Goal: Transaction & Acquisition: Download file/media

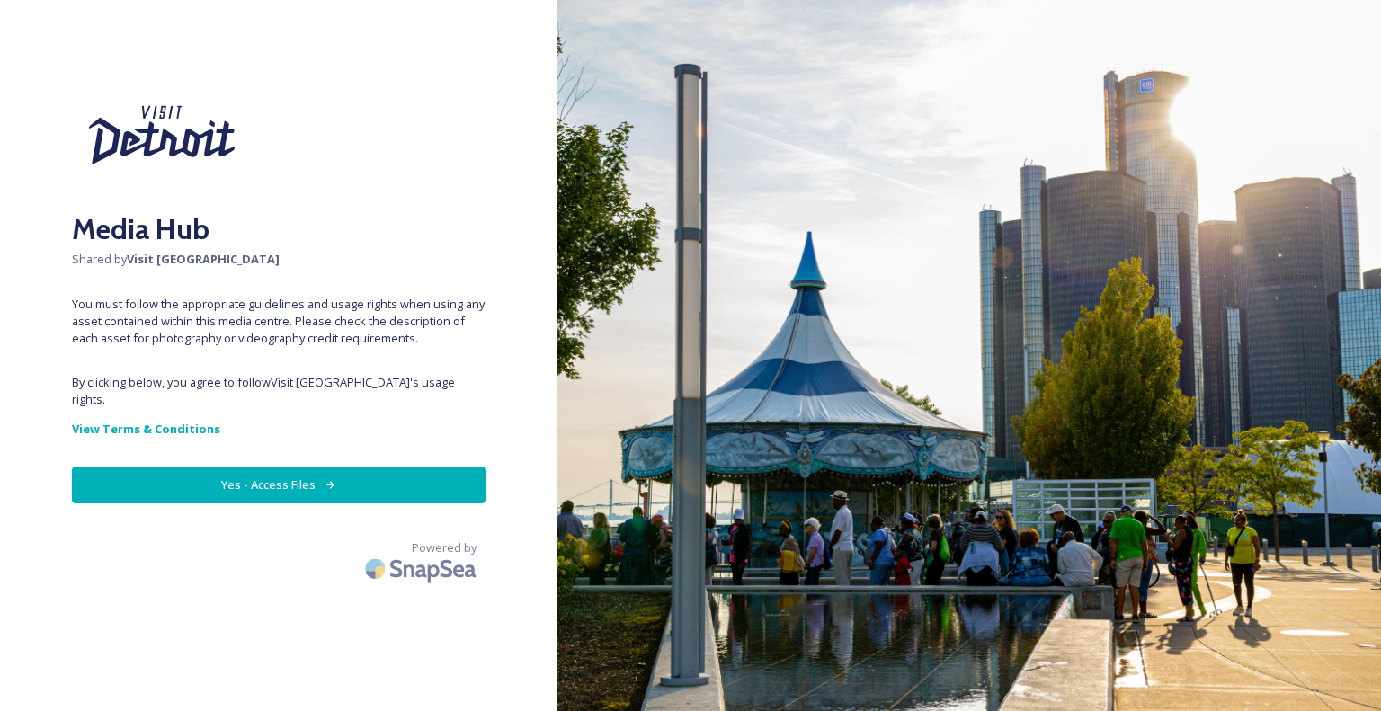
click at [270, 470] on button "Yes - Access Files" at bounding box center [279, 485] width 414 height 37
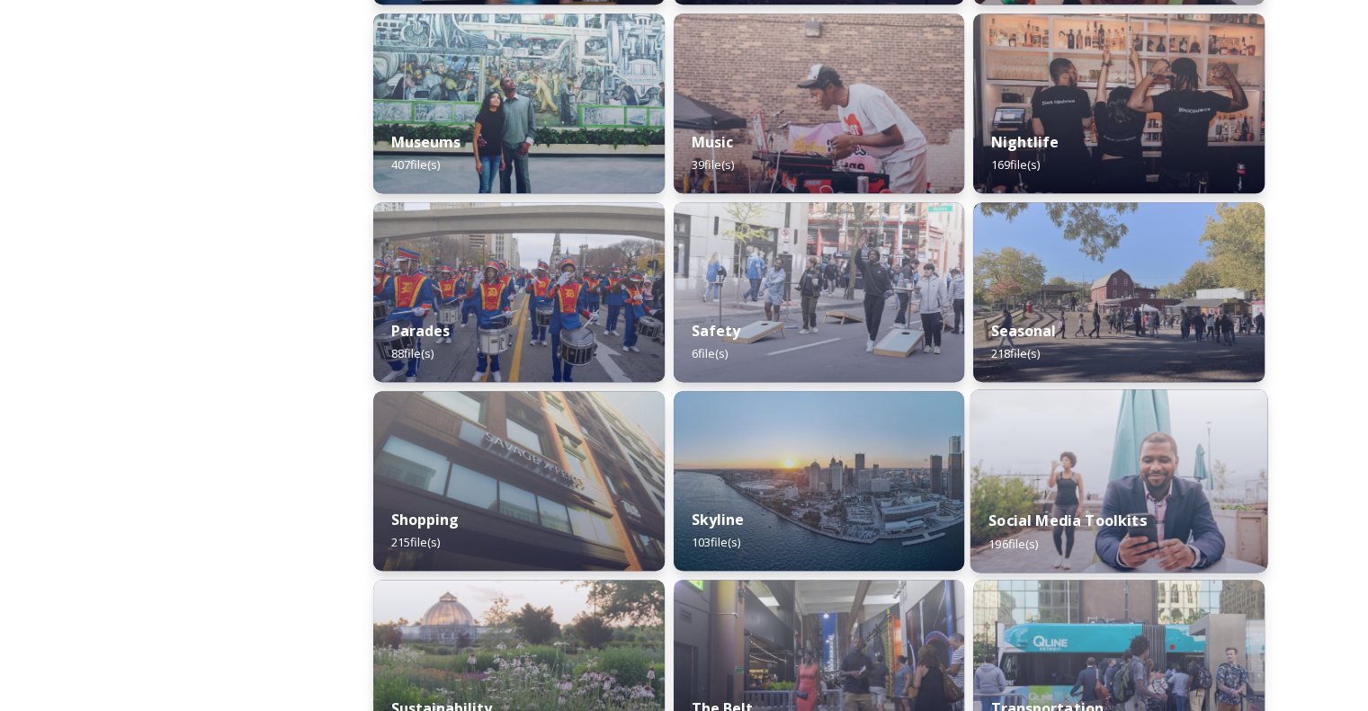
scroll to position [1439, 0]
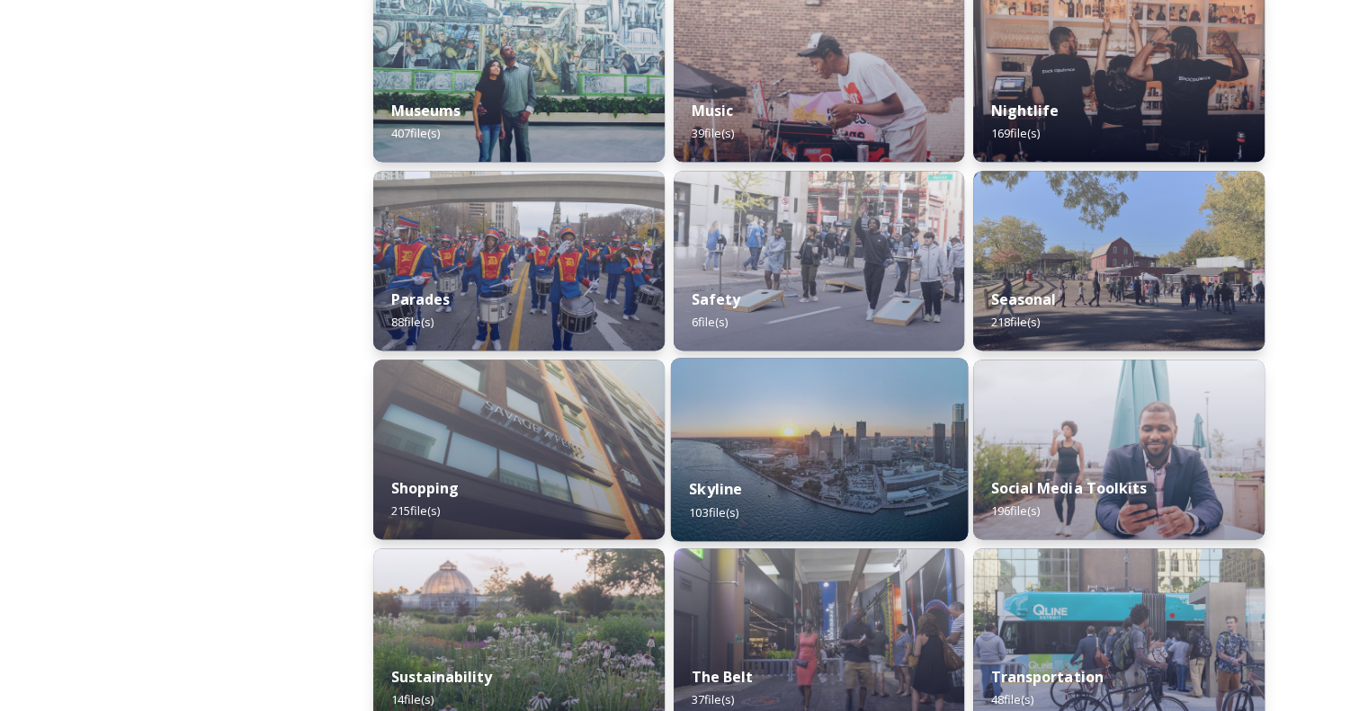
click at [791, 445] on img at bounding box center [818, 449] width 297 height 183
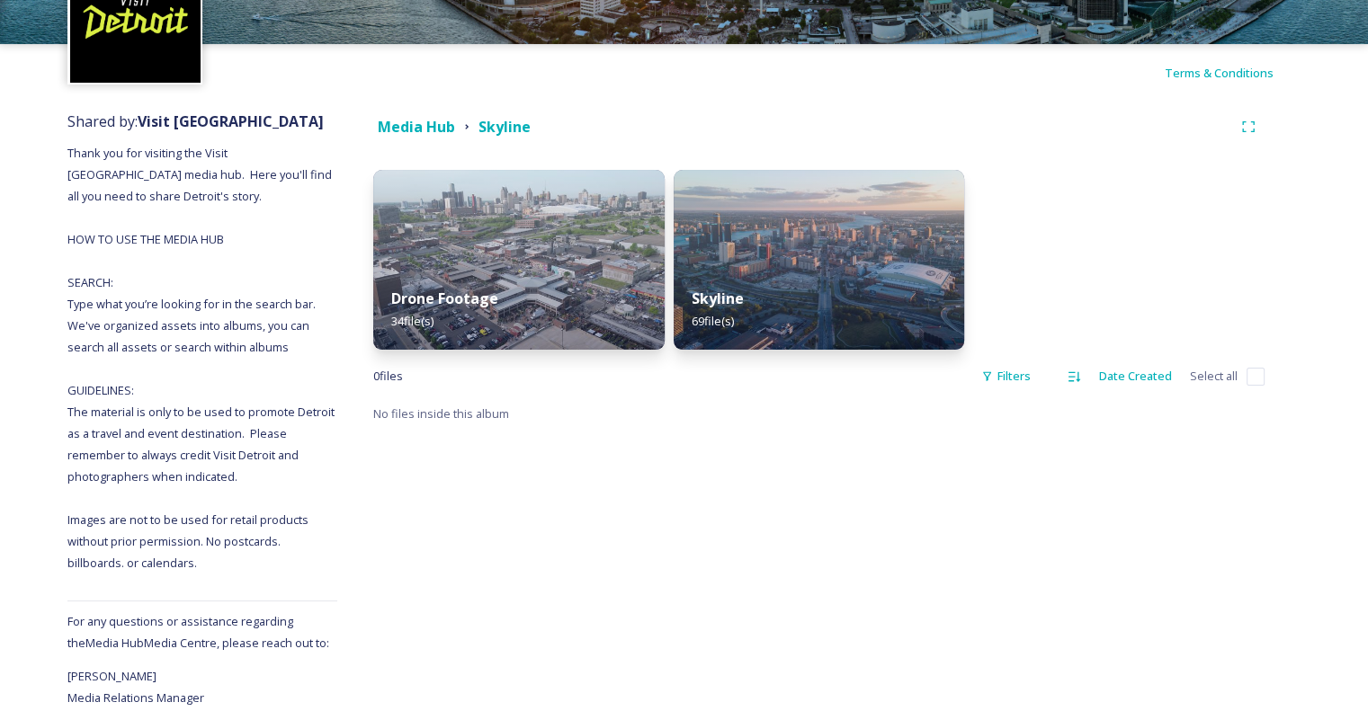
scroll to position [89, 0]
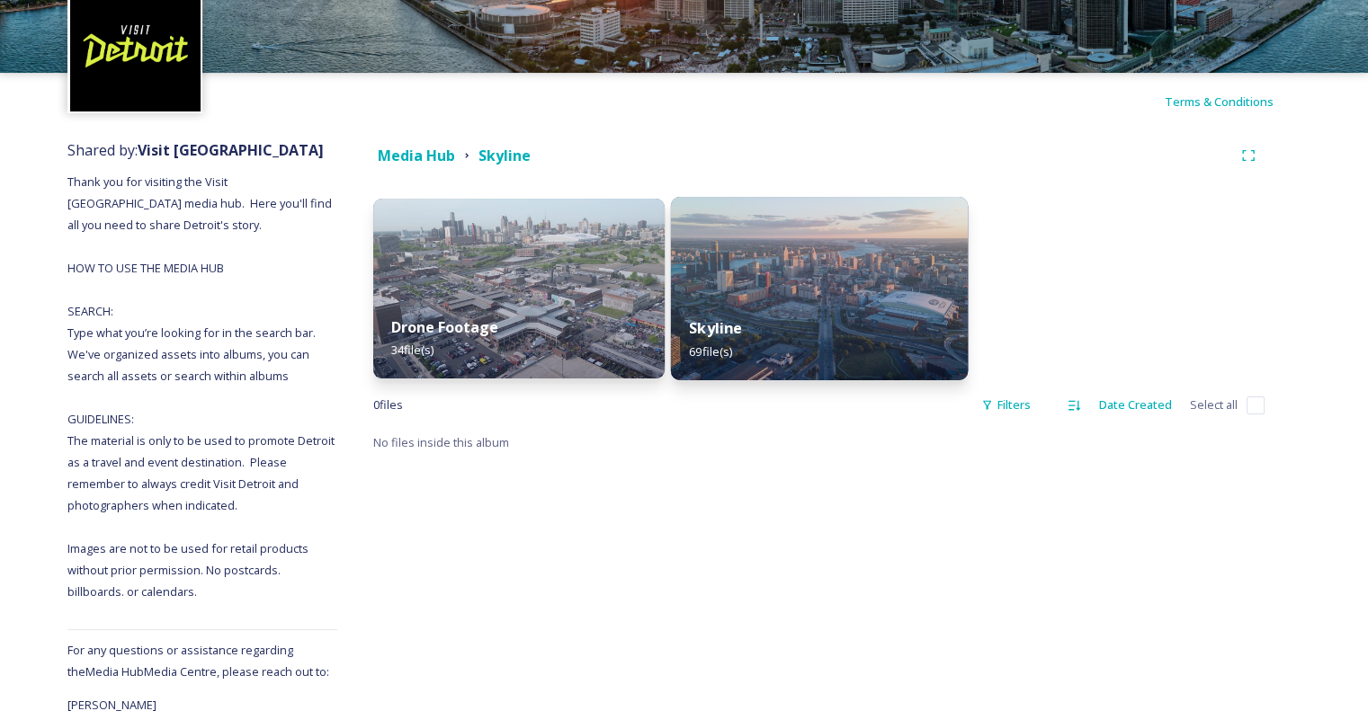
click at [892, 321] on div "Skyline 69 file(s)" at bounding box center [818, 340] width 297 height 82
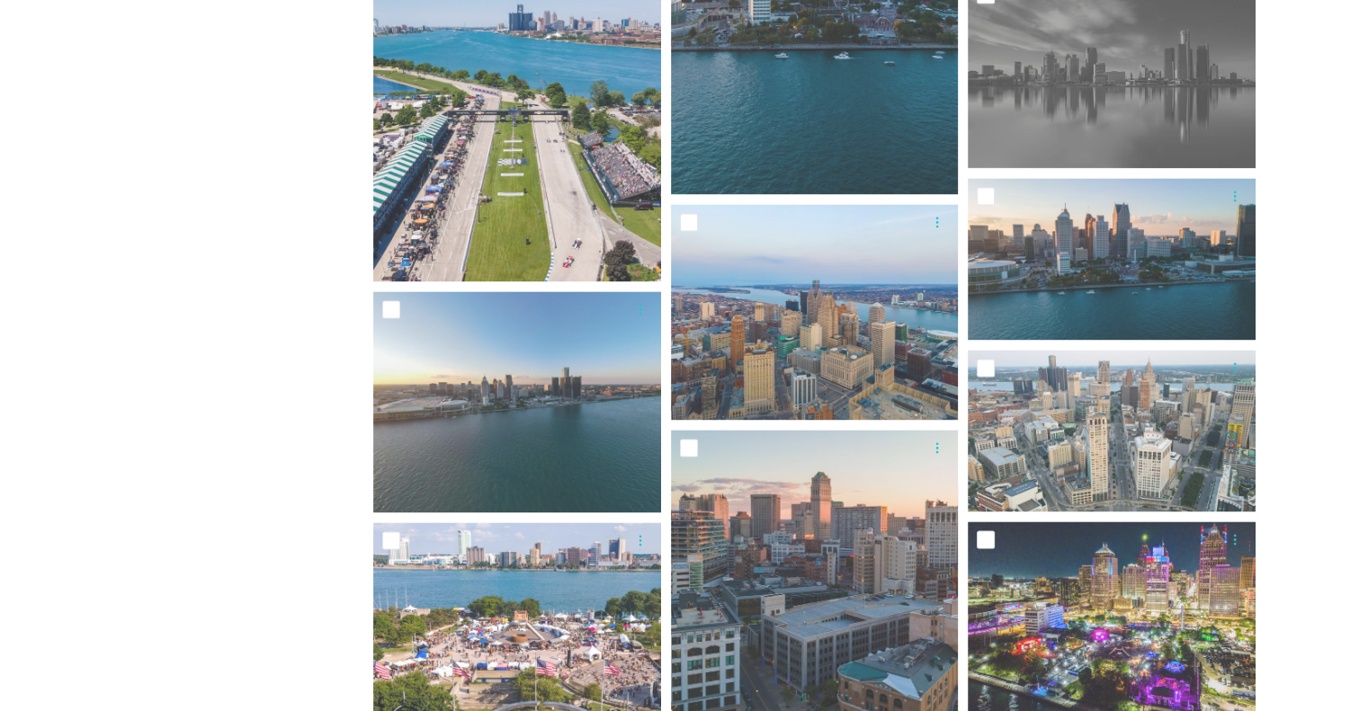
scroll to position [2428, 0]
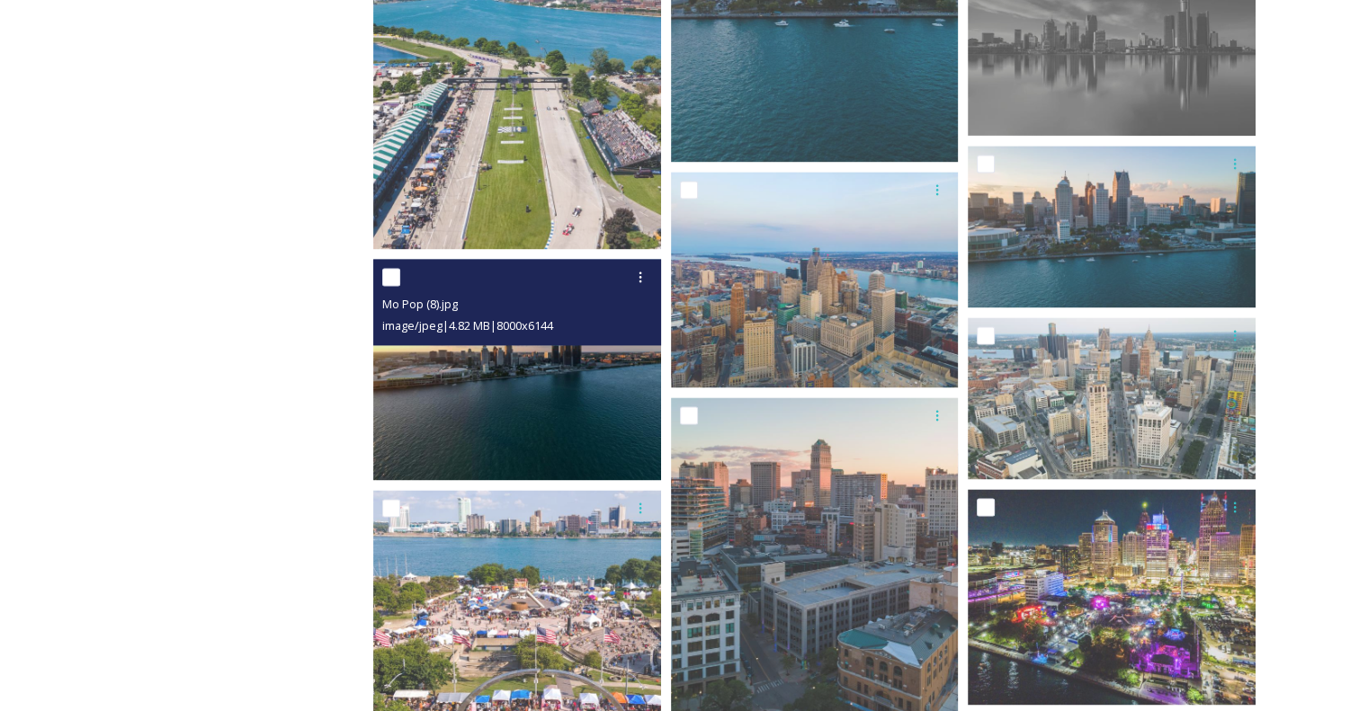
click at [509, 370] on img at bounding box center [517, 369] width 288 height 221
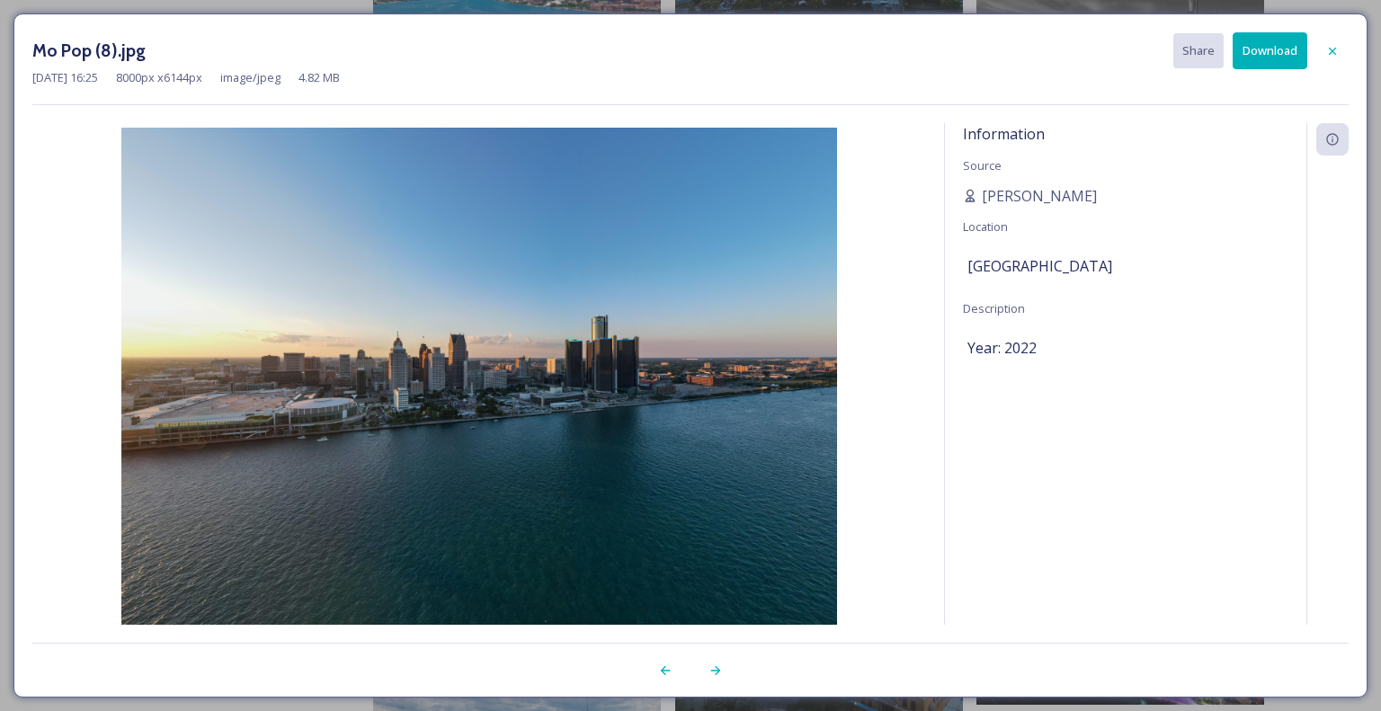
click at [1283, 54] on button "Download" at bounding box center [1270, 50] width 75 height 37
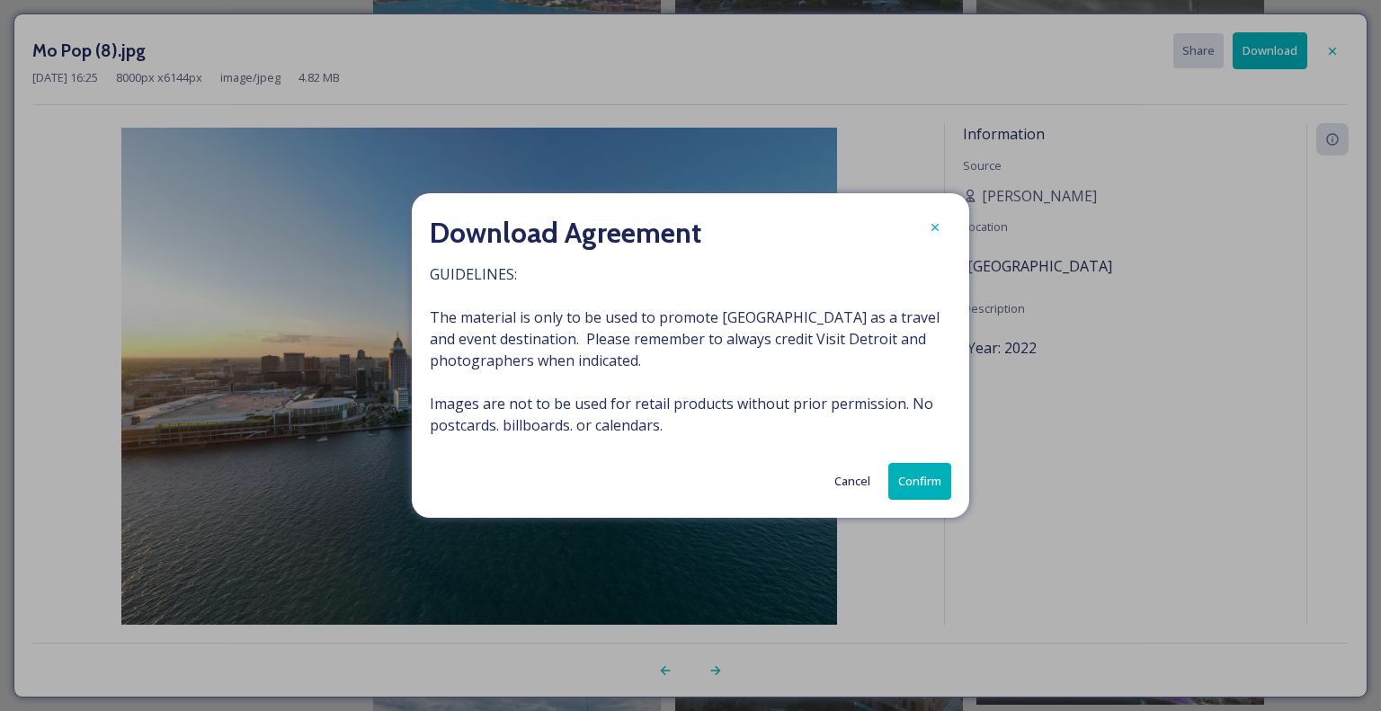
click at [920, 488] on button "Confirm" at bounding box center [919, 481] width 63 height 37
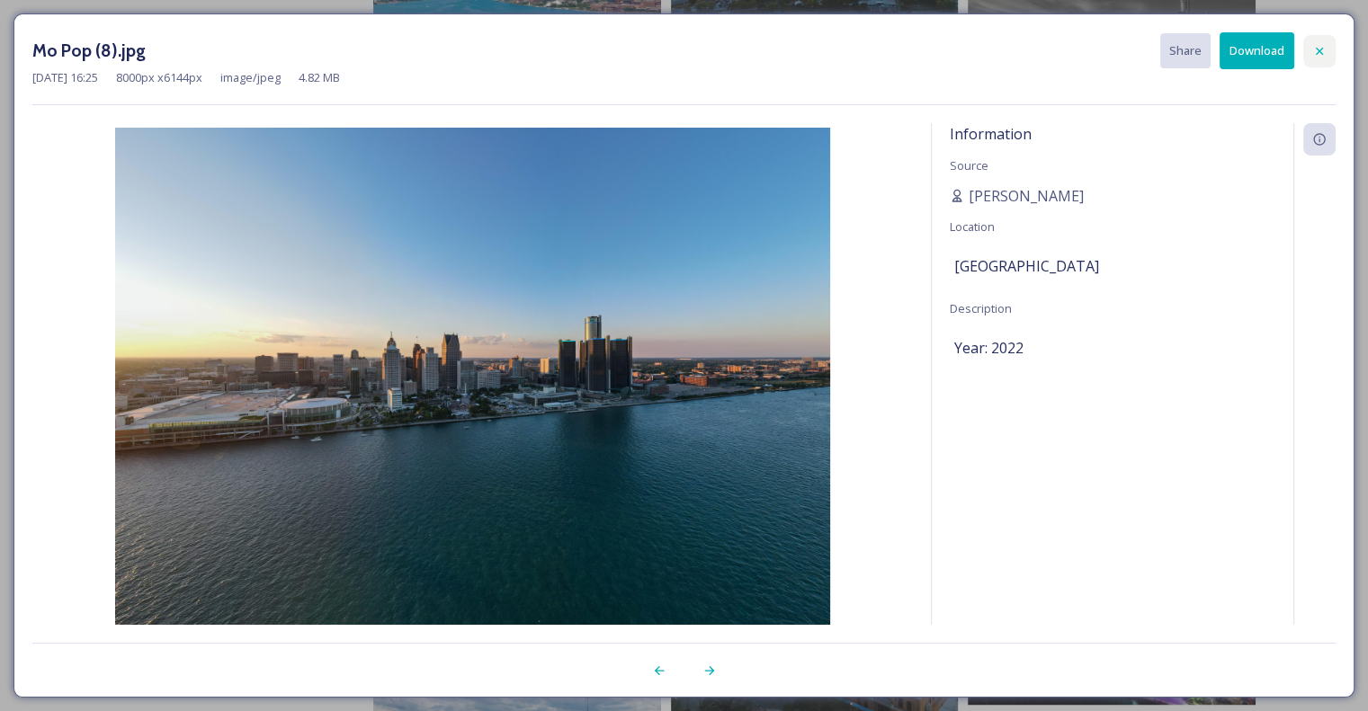
click at [1324, 57] on icon at bounding box center [1319, 51] width 14 height 14
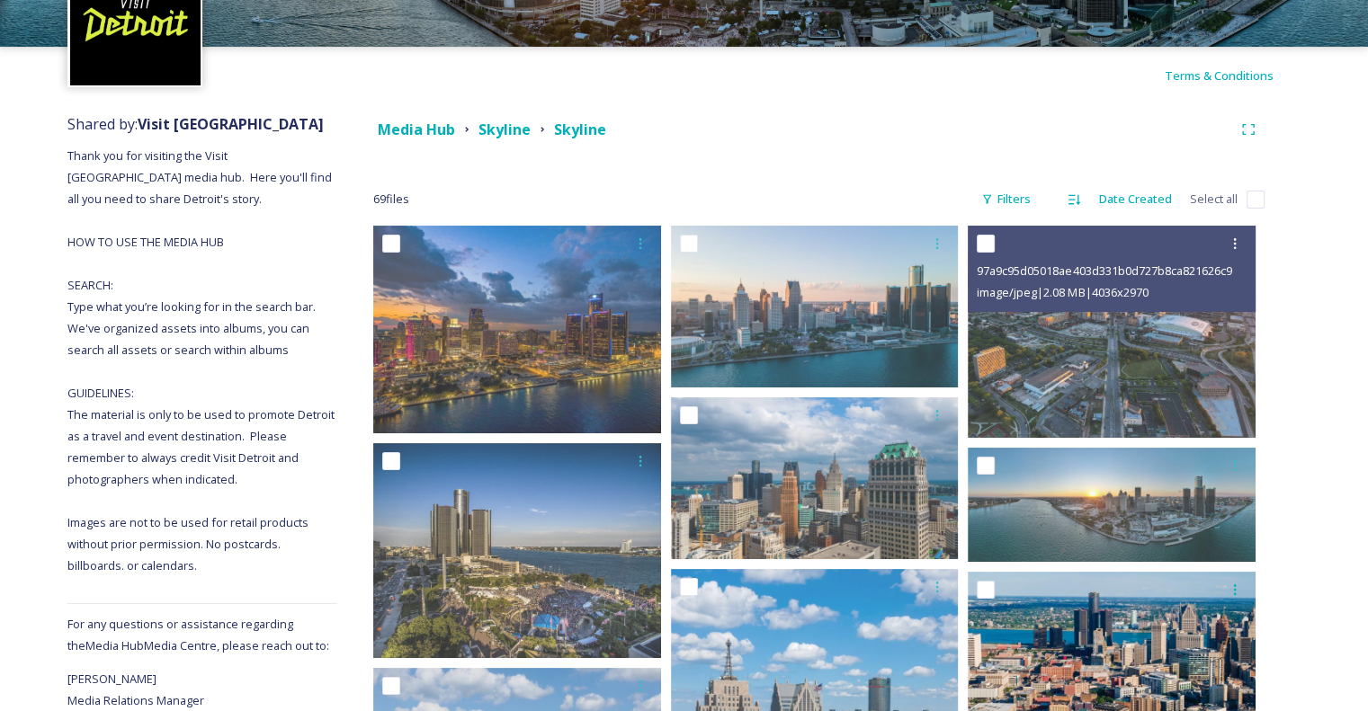
scroll to position [0, 0]
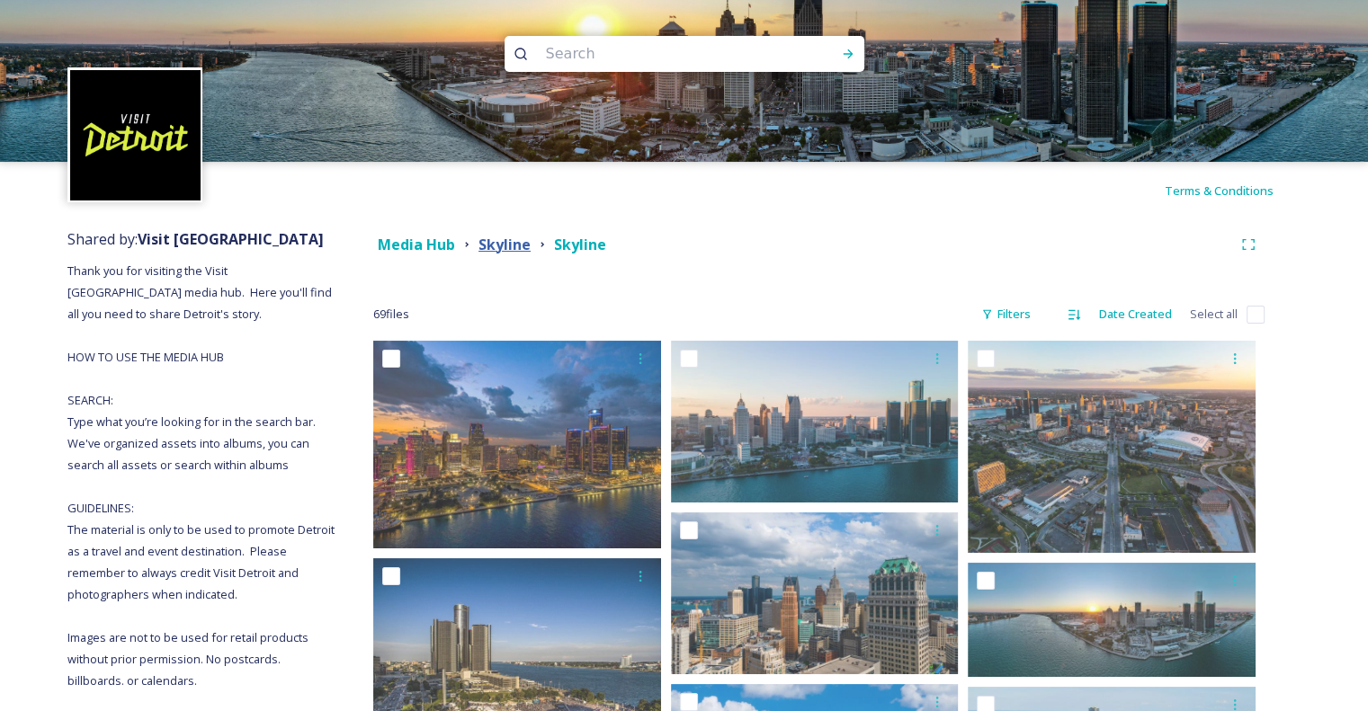
click at [496, 247] on strong "Skyline" at bounding box center [504, 245] width 52 height 20
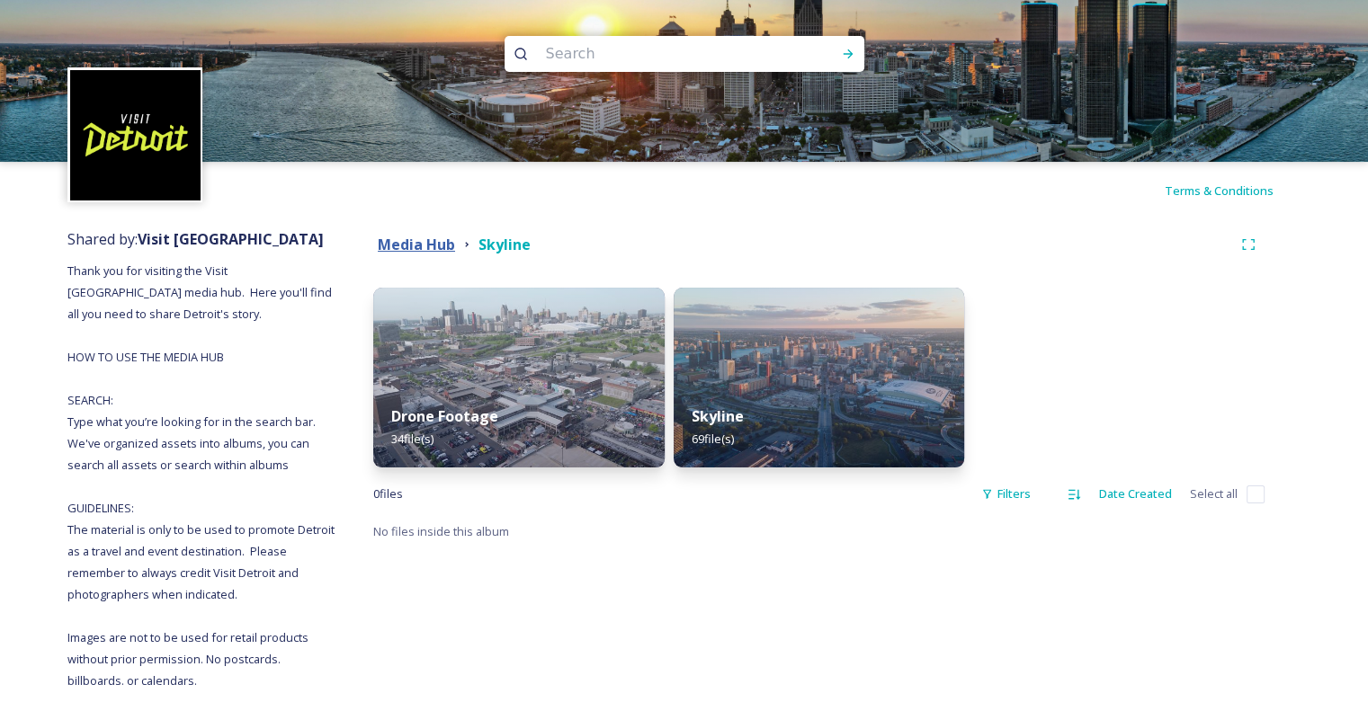
click at [399, 236] on strong "Media Hub" at bounding box center [416, 245] width 77 height 20
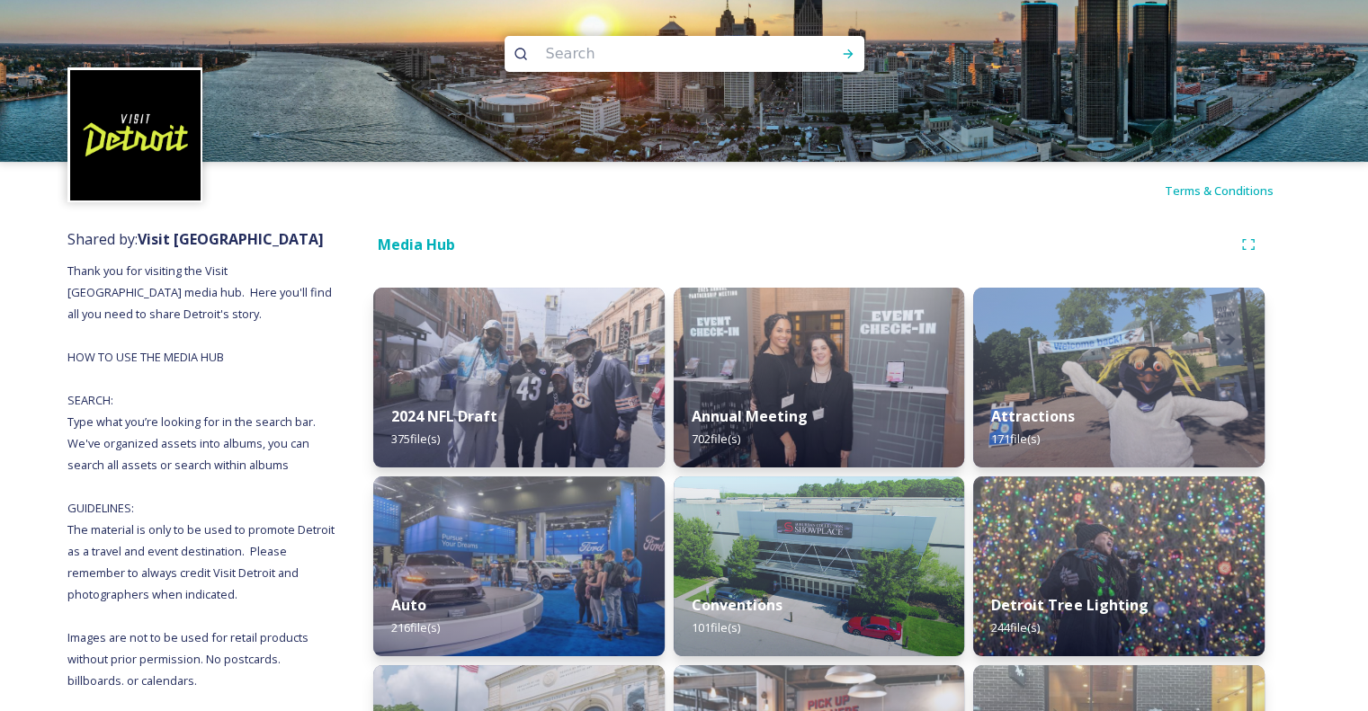
click at [599, 61] on input at bounding box center [660, 54] width 246 height 40
type input "reiver"
click at [564, 51] on span "reiver" at bounding box center [561, 53] width 49 height 26
drag, startPoint x: 582, startPoint y: 57, endPoint x: 422, endPoint y: 53, distance: 160.1
click at [422, 53] on div "reiver" at bounding box center [684, 81] width 1368 height 162
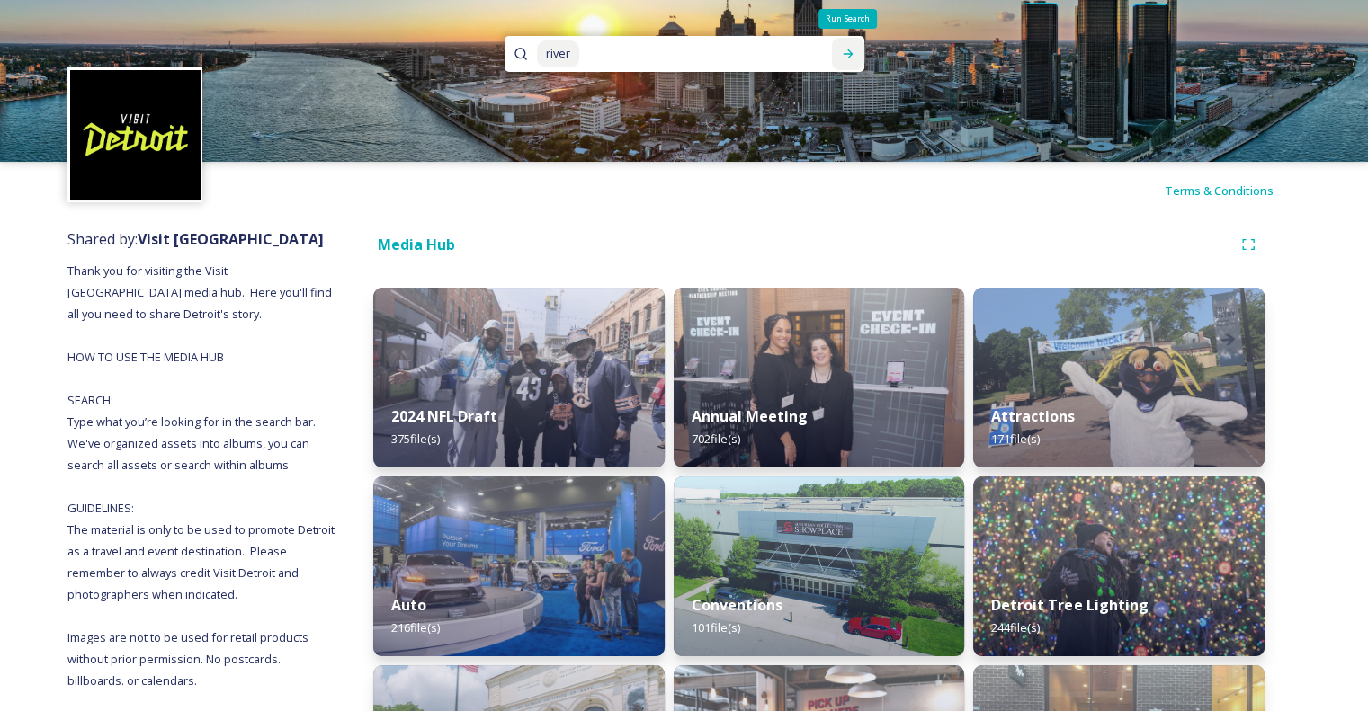
click at [844, 57] on icon at bounding box center [848, 54] width 14 height 14
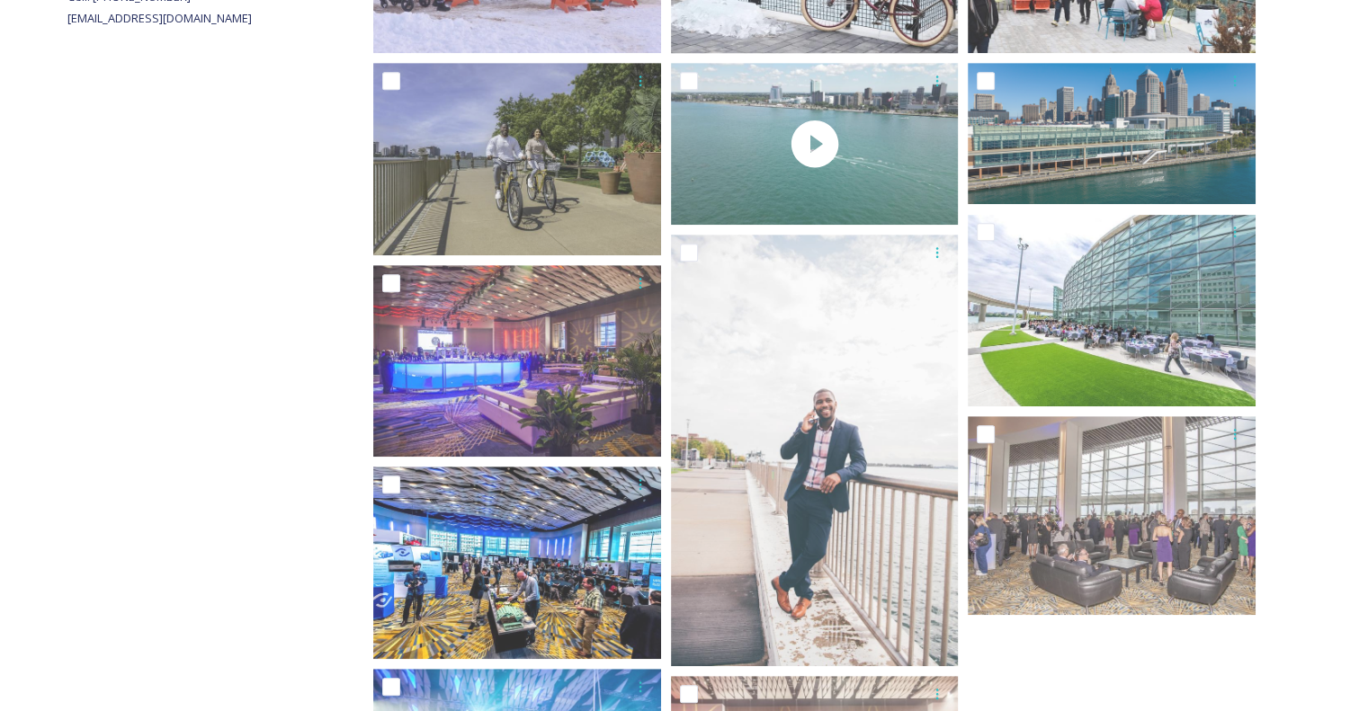
scroll to position [496, 0]
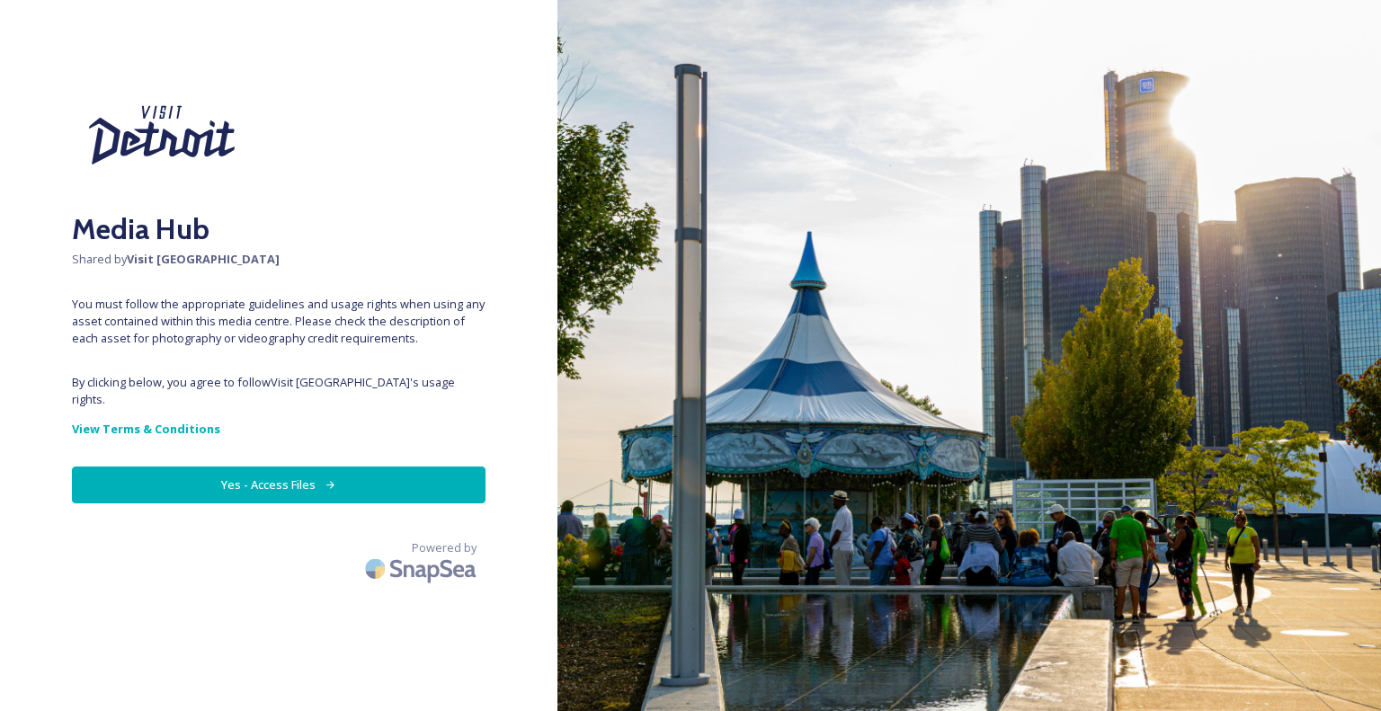
click at [261, 467] on button "Yes - Access Files" at bounding box center [279, 485] width 414 height 37
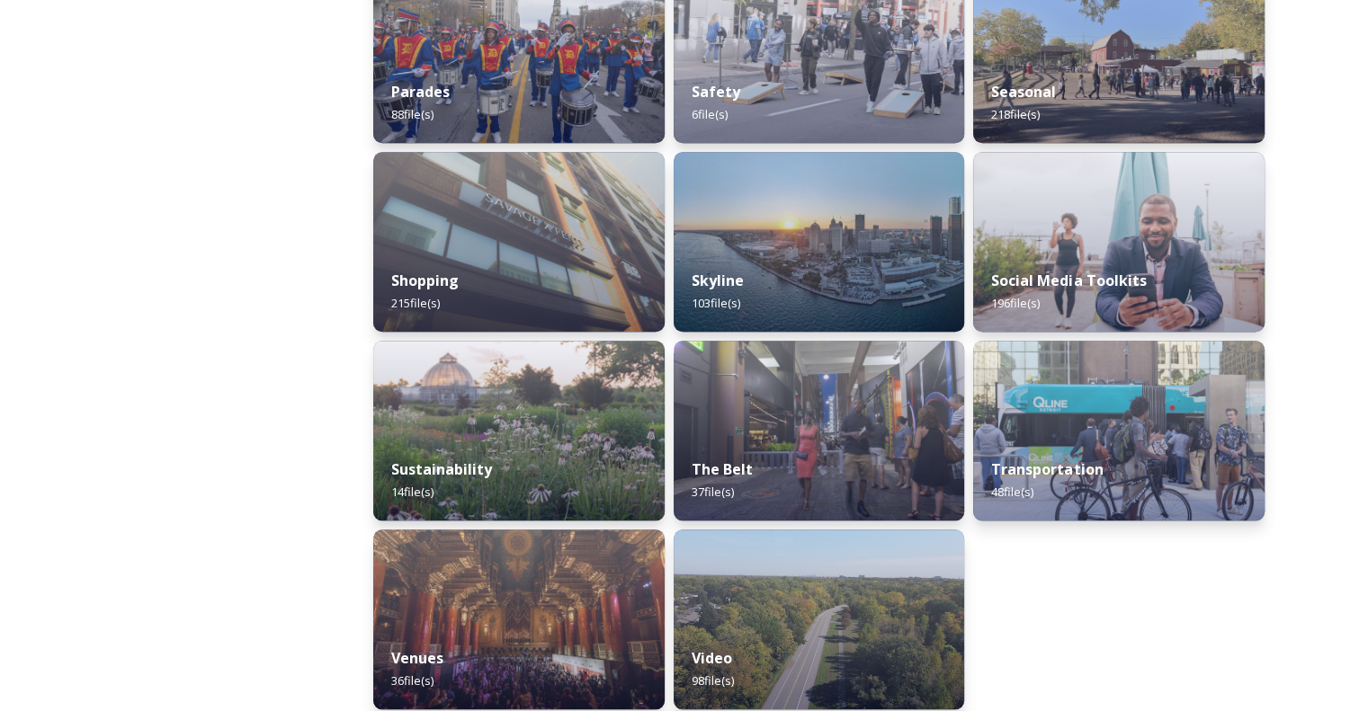
scroll to position [1662, 0]
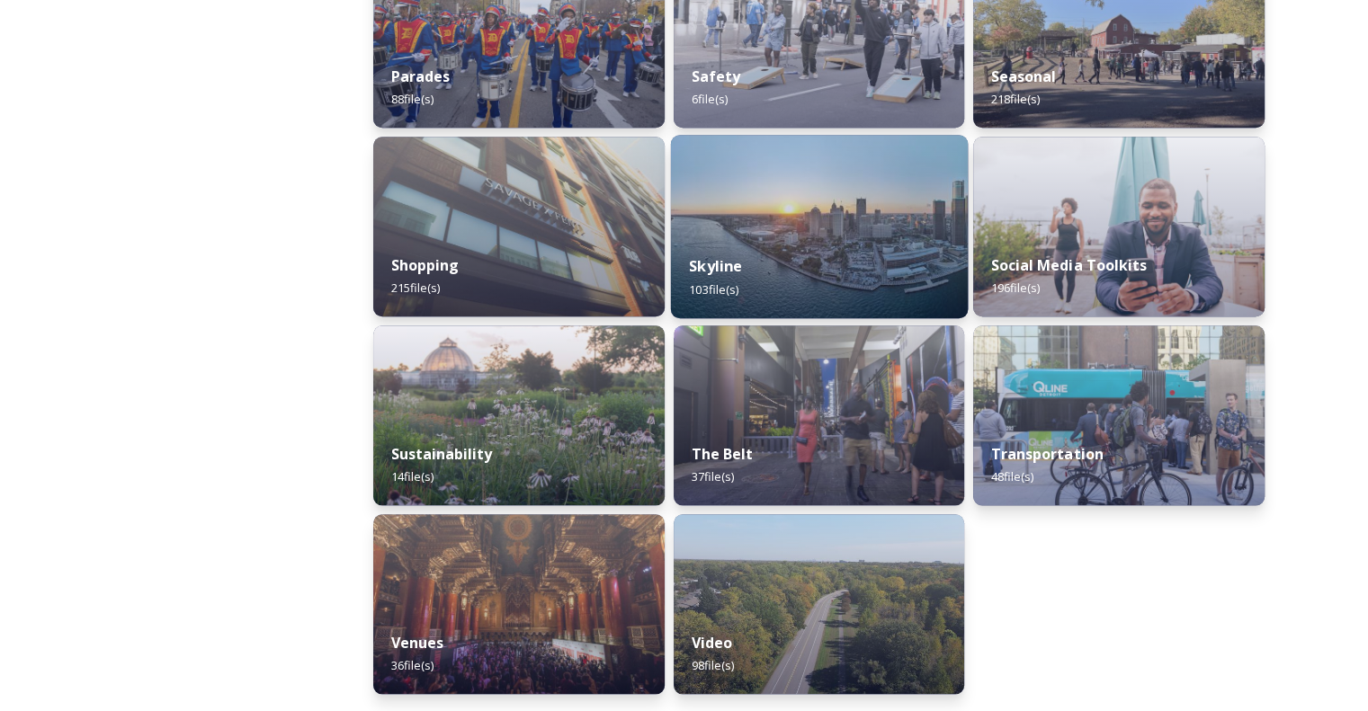
click at [777, 201] on img at bounding box center [818, 226] width 297 height 183
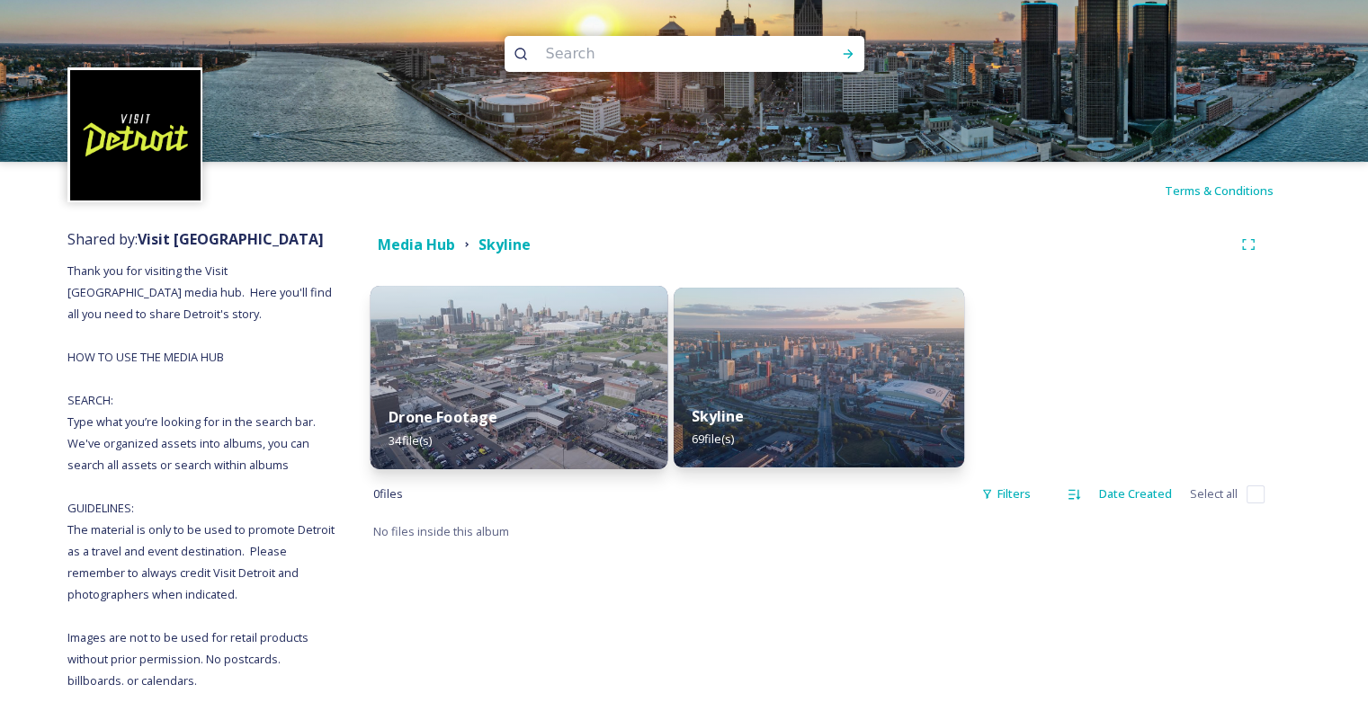
click at [560, 361] on img at bounding box center [519, 377] width 297 height 183
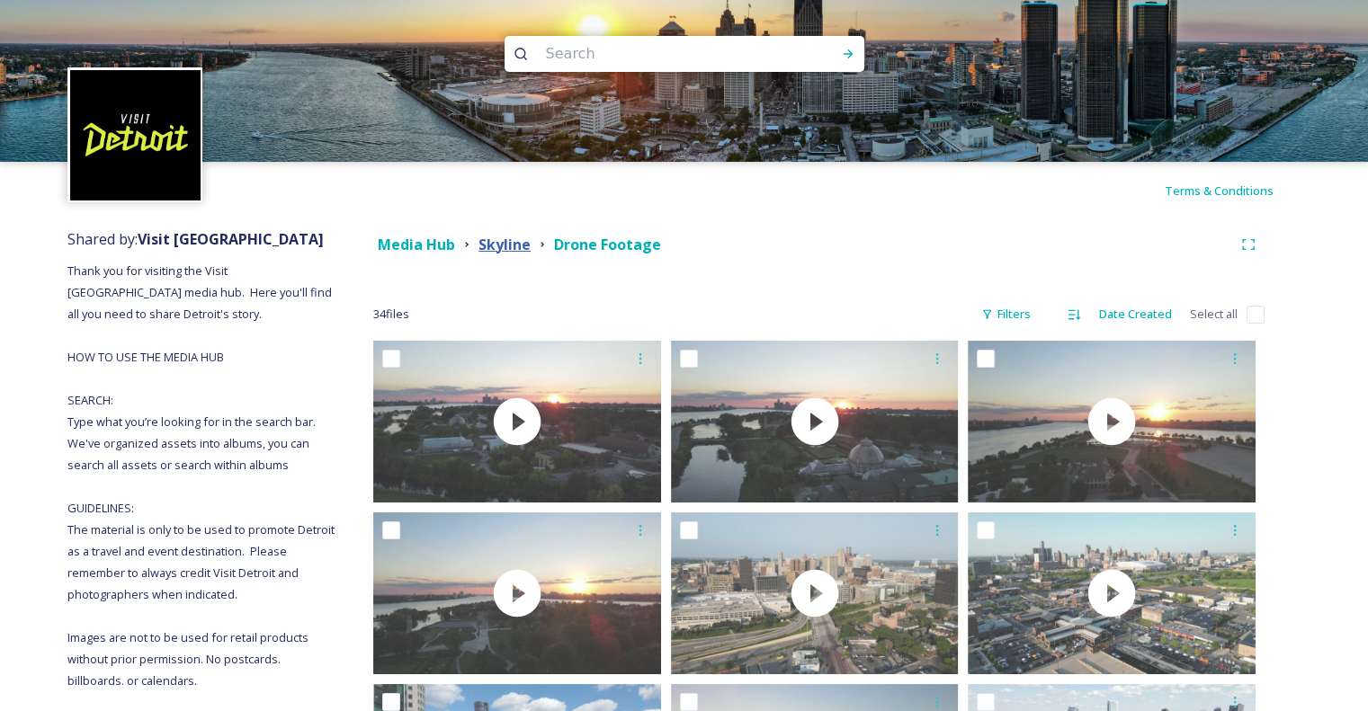
click at [498, 253] on strong "Skyline" at bounding box center [504, 245] width 52 height 20
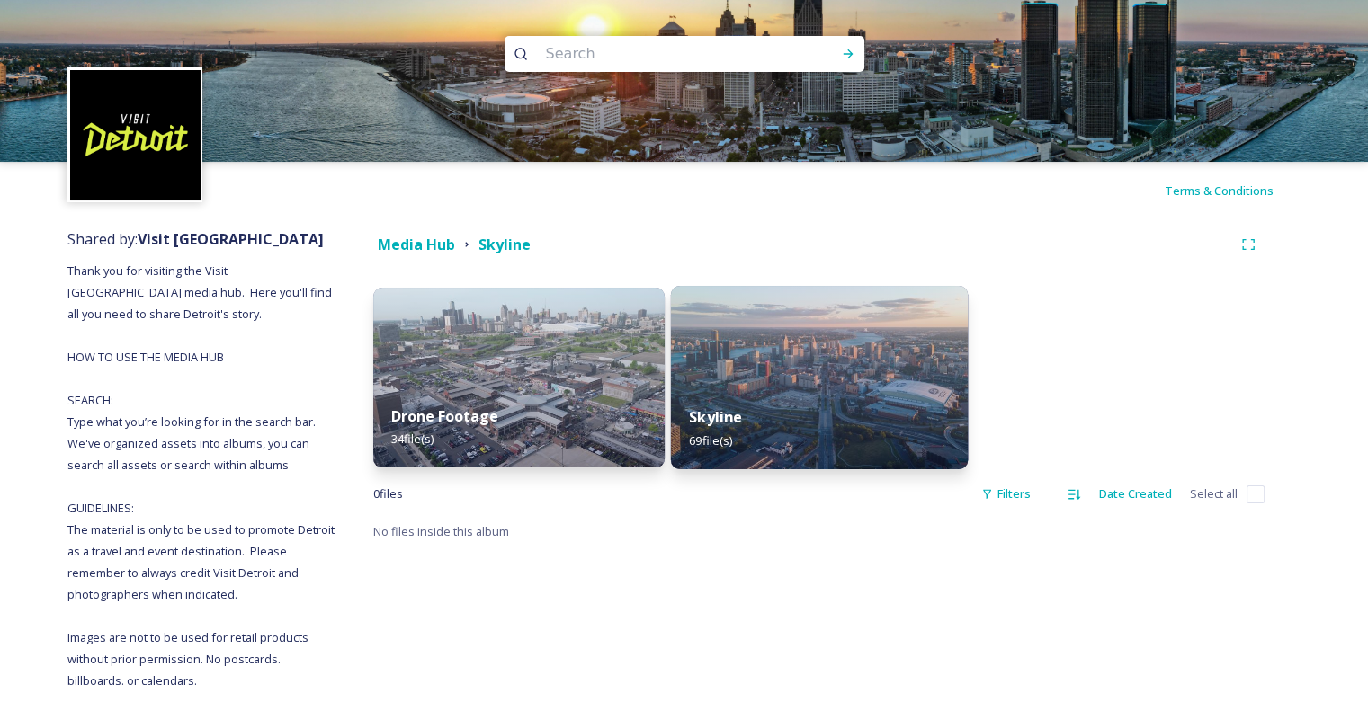
click at [822, 355] on img at bounding box center [818, 377] width 297 height 183
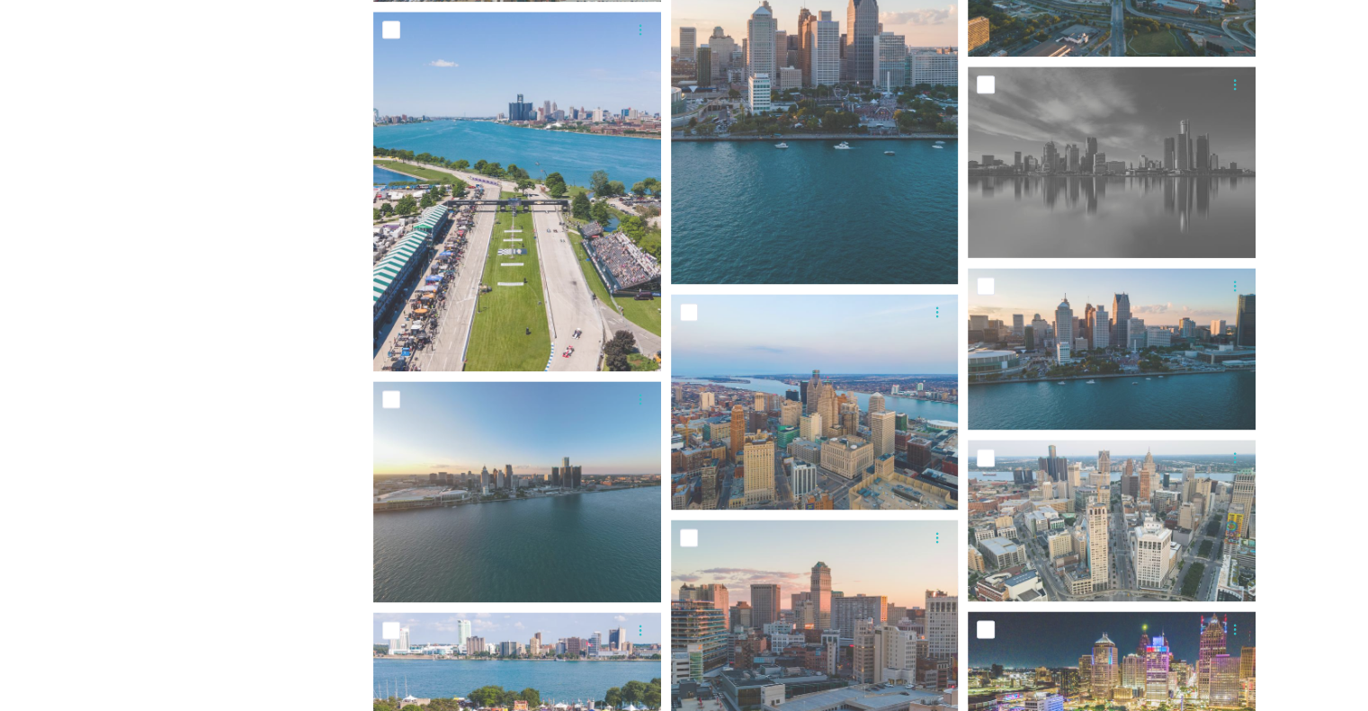
scroll to position [2068, 0]
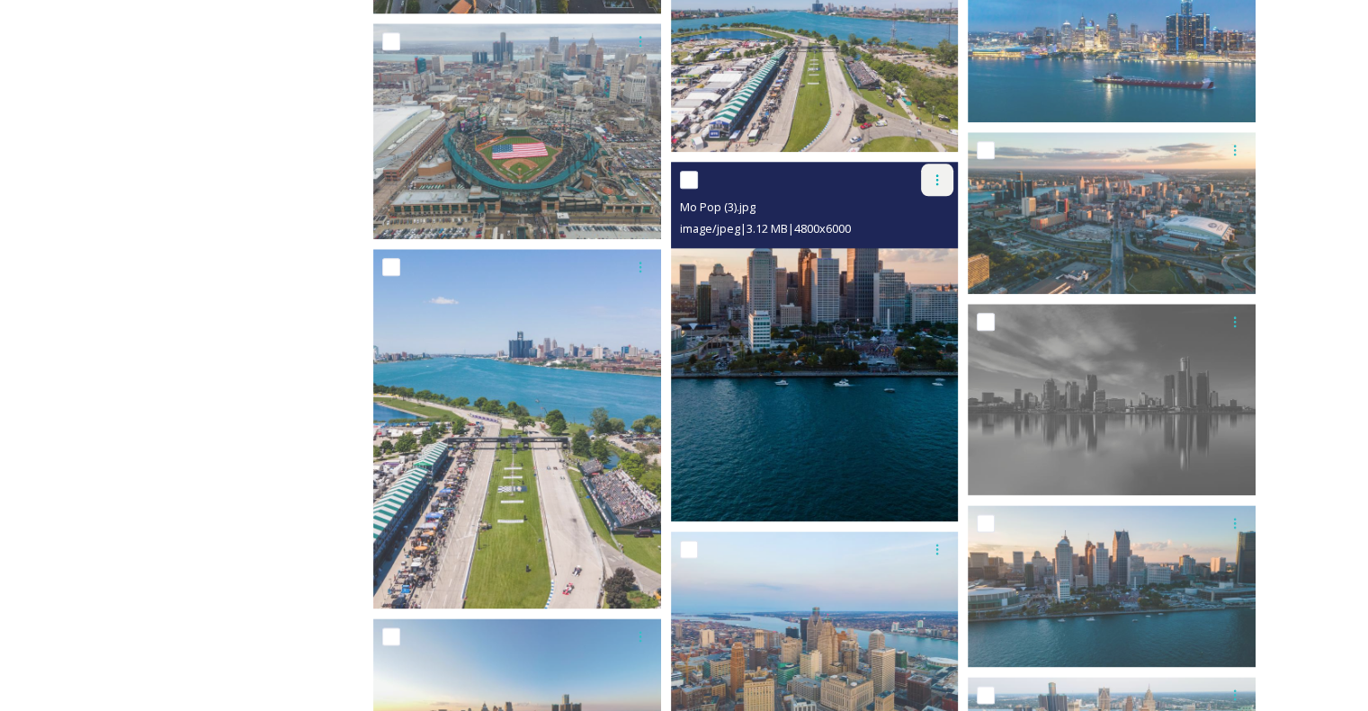
click at [928, 179] on div at bounding box center [937, 180] width 32 height 32
click at [916, 262] on span "Download" at bounding box center [915, 254] width 55 height 17
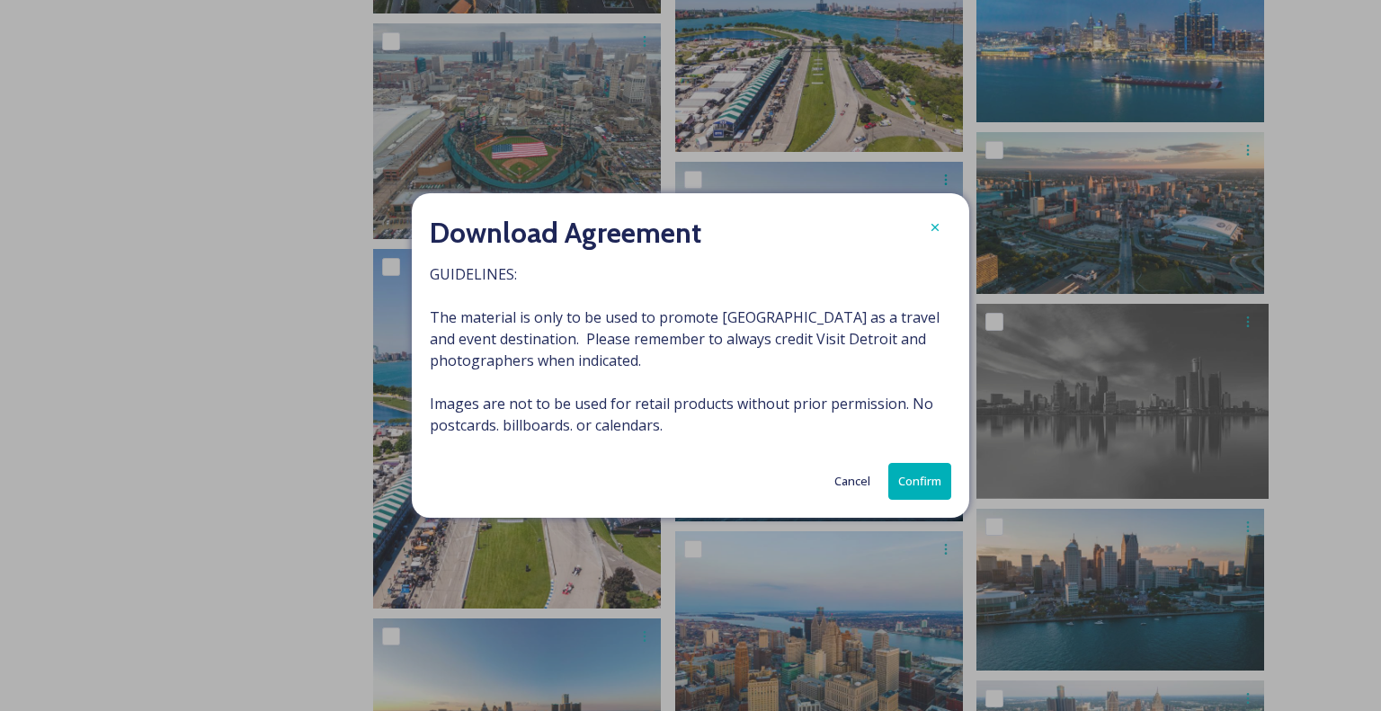
click at [921, 479] on button "Confirm" at bounding box center [919, 481] width 63 height 37
